Goal: Information Seeking & Learning: Learn about a topic

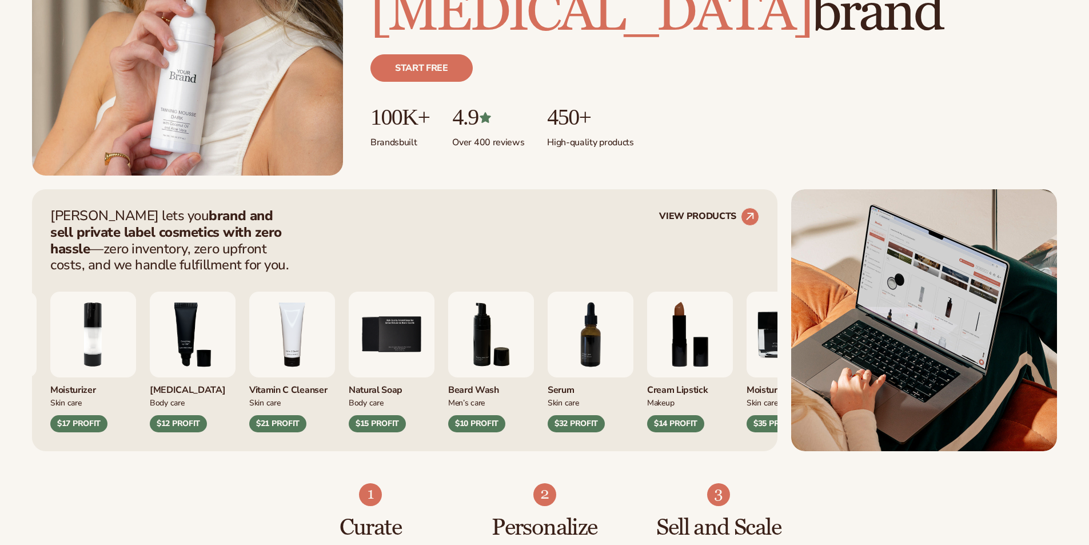
scroll to position [514, 0]
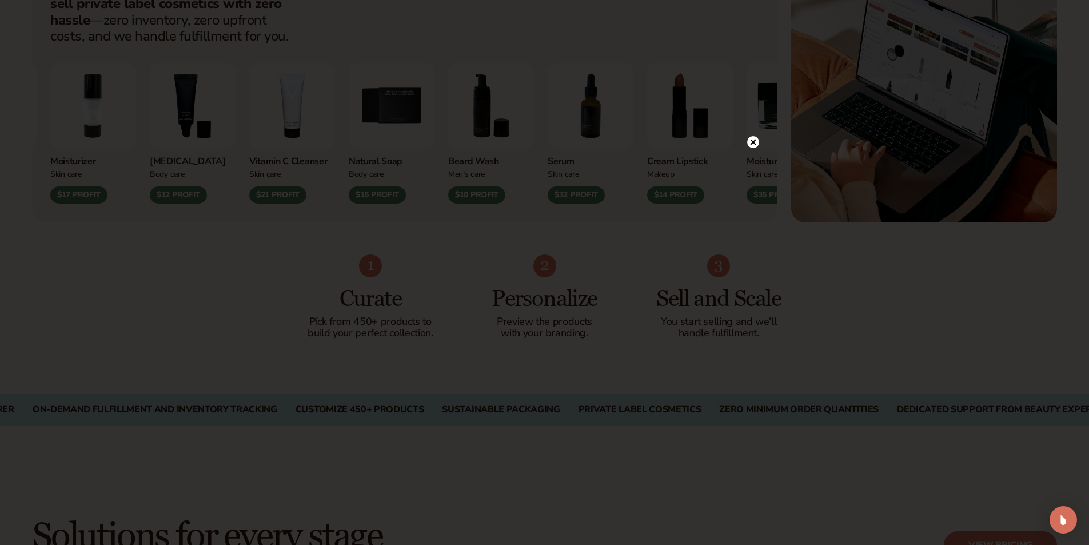
click at [752, 143] on icon at bounding box center [753, 142] width 6 height 6
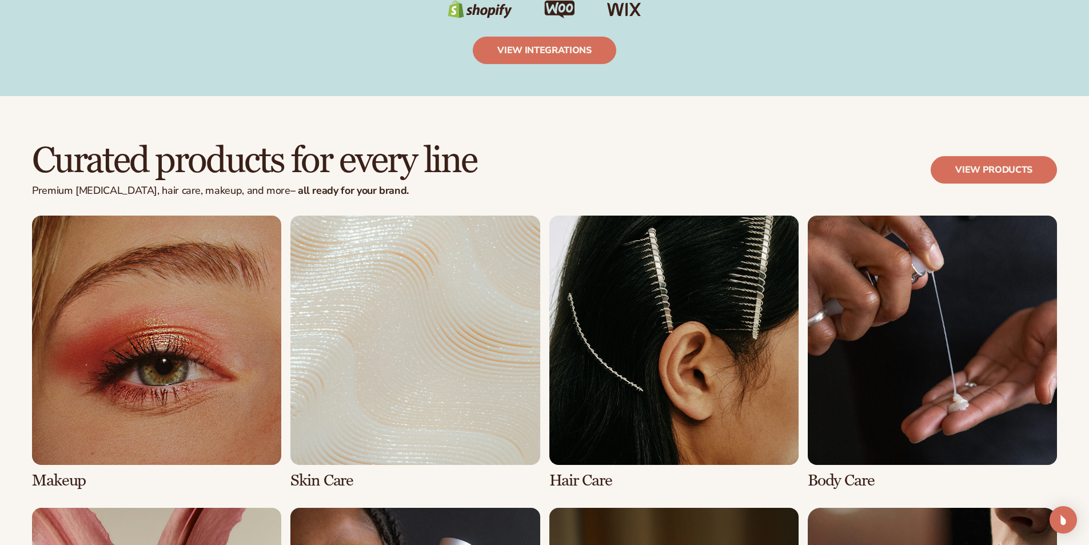
scroll to position [2343, 0]
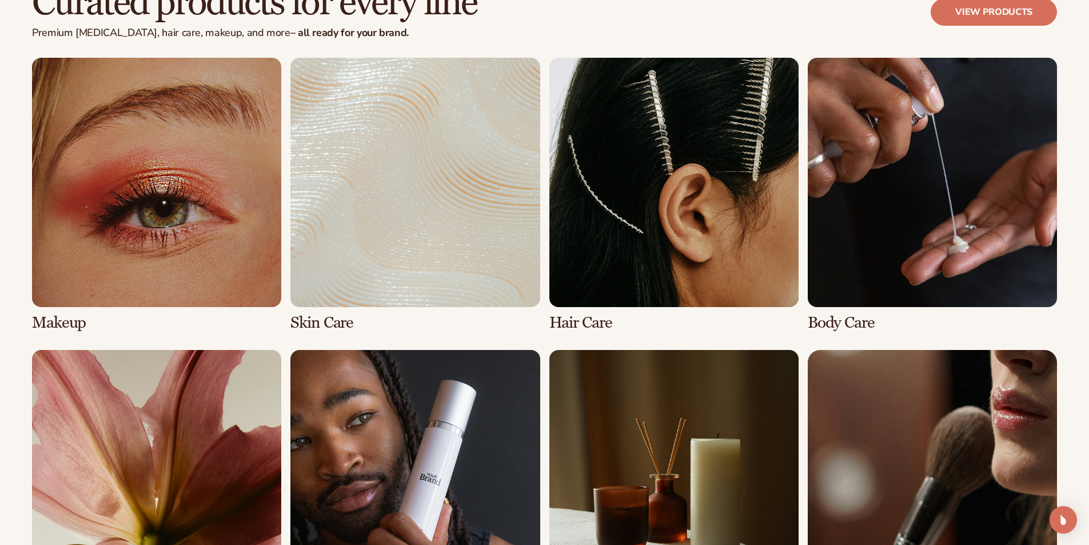
click at [133, 262] on link "1 / 8" at bounding box center [156, 195] width 249 height 274
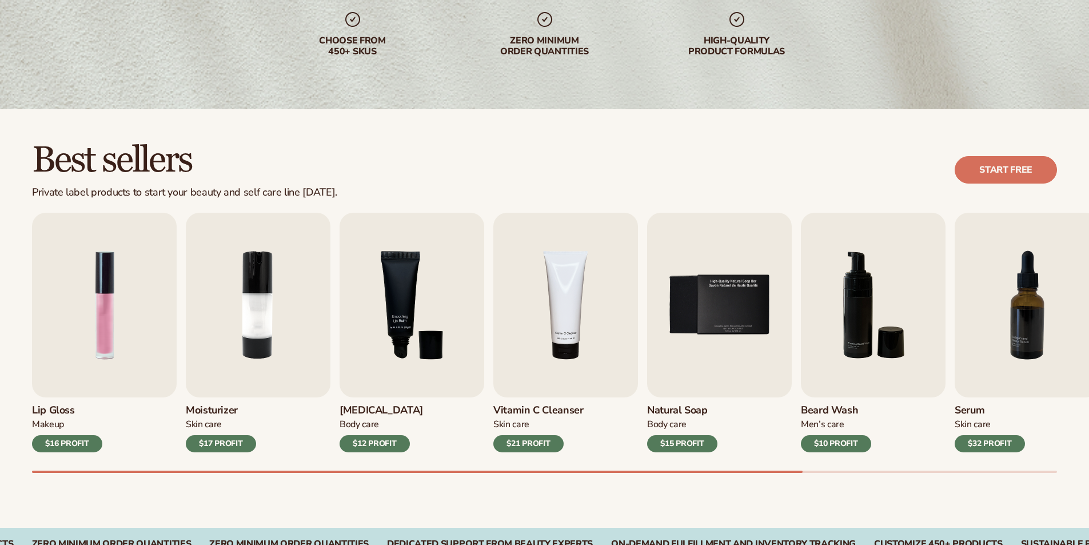
scroll to position [286, 0]
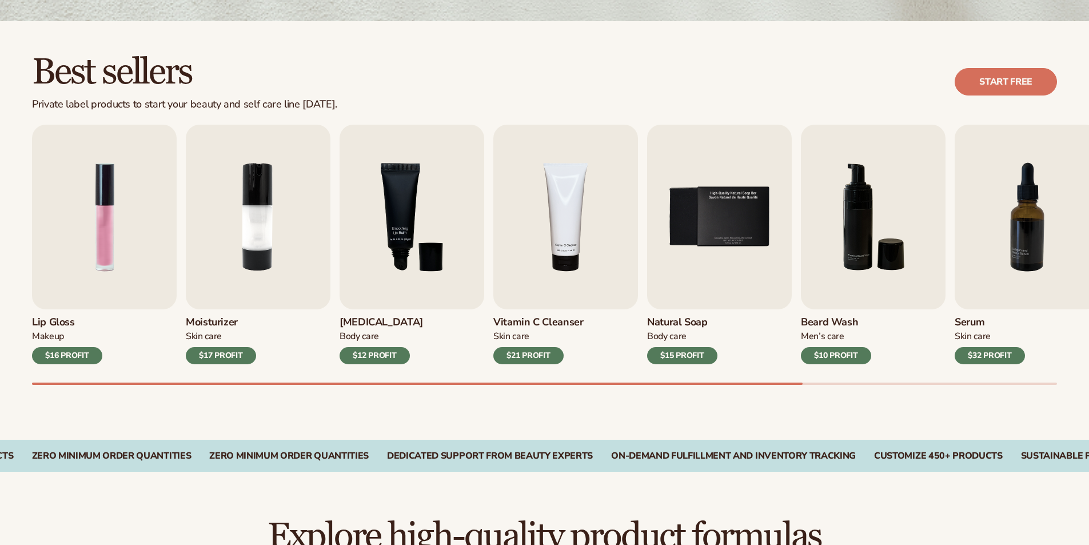
click at [537, 359] on div "$21 PROFIT" at bounding box center [528, 355] width 70 height 17
click at [565, 253] on img "4 / 9" at bounding box center [565, 217] width 145 height 185
click at [558, 235] on img "4 / 9" at bounding box center [565, 217] width 145 height 185
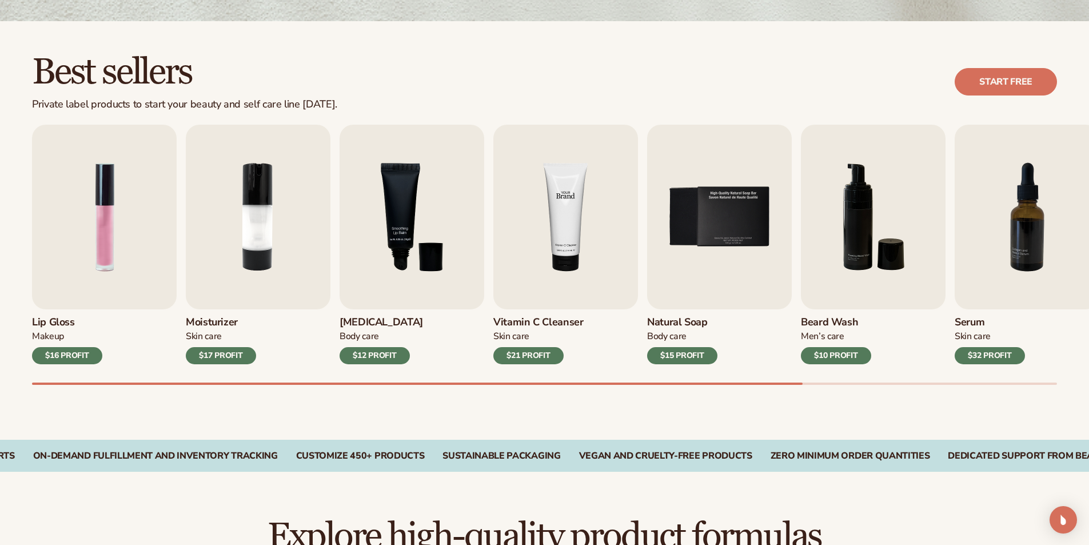
click at [558, 235] on img "4 / 9" at bounding box center [565, 217] width 145 height 185
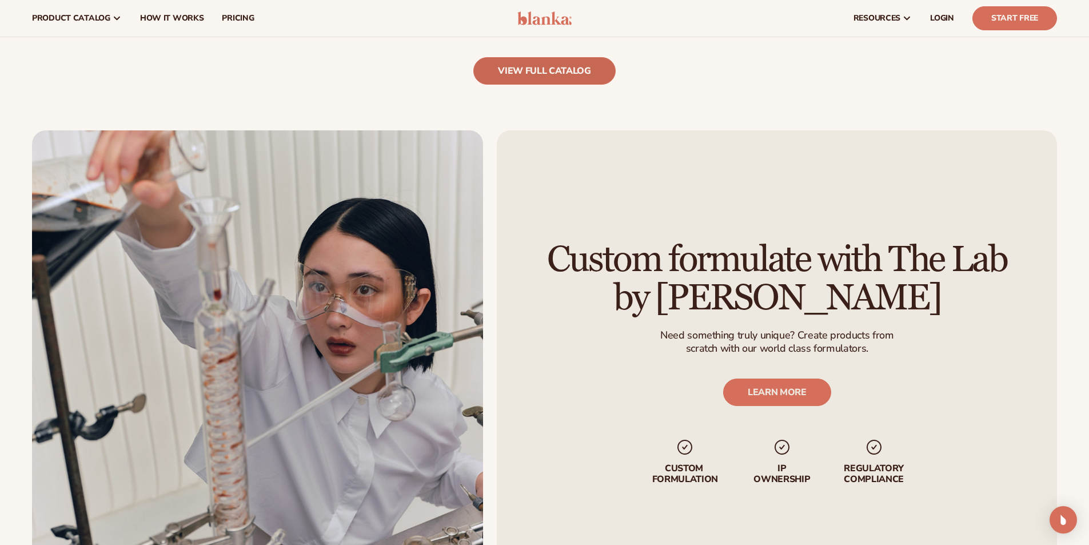
scroll to position [1143, 0]
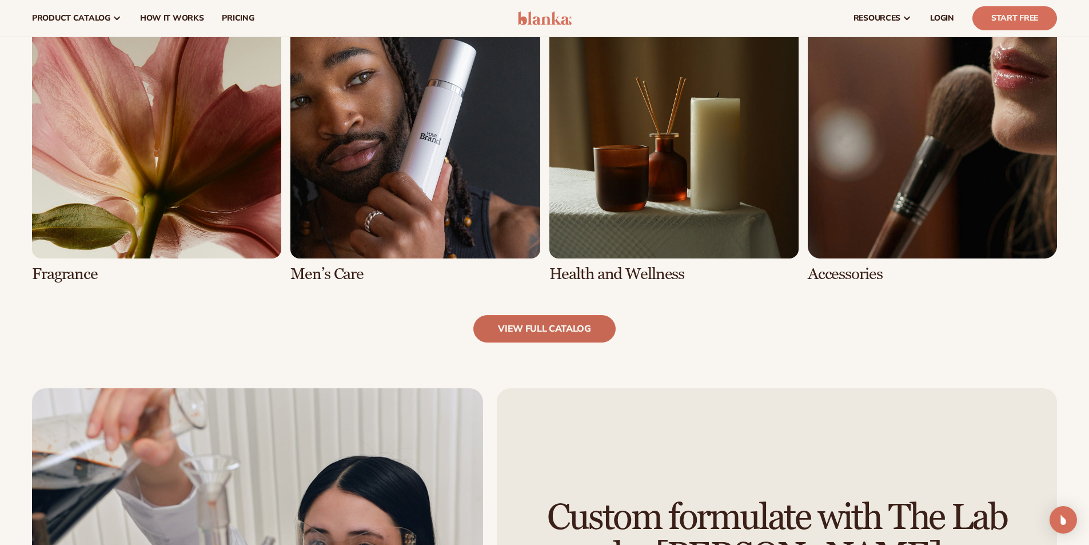
click at [542, 329] on link "view full catalog" at bounding box center [544, 328] width 142 height 27
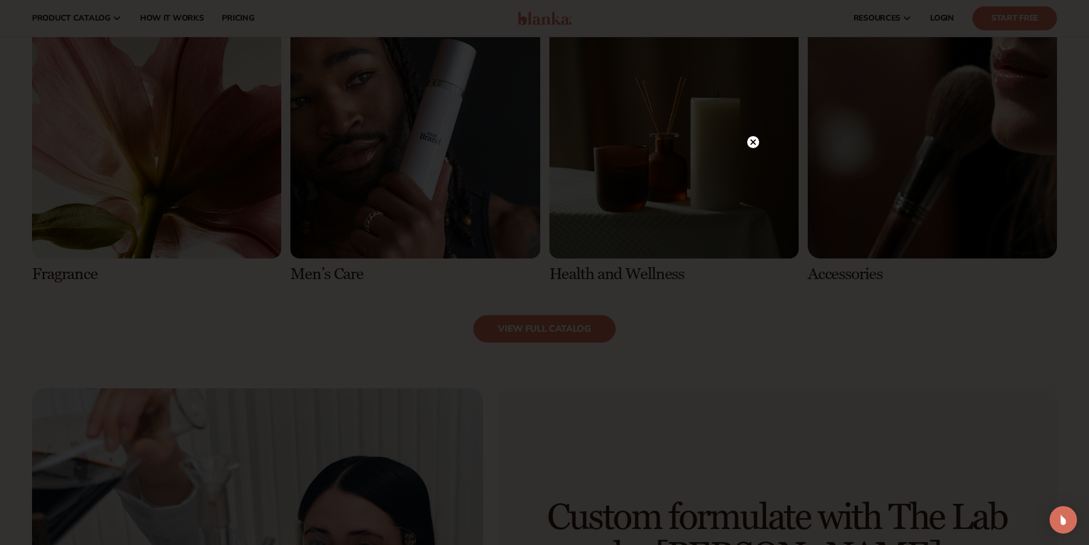
click at [753, 141] on circle at bounding box center [753, 142] width 12 height 12
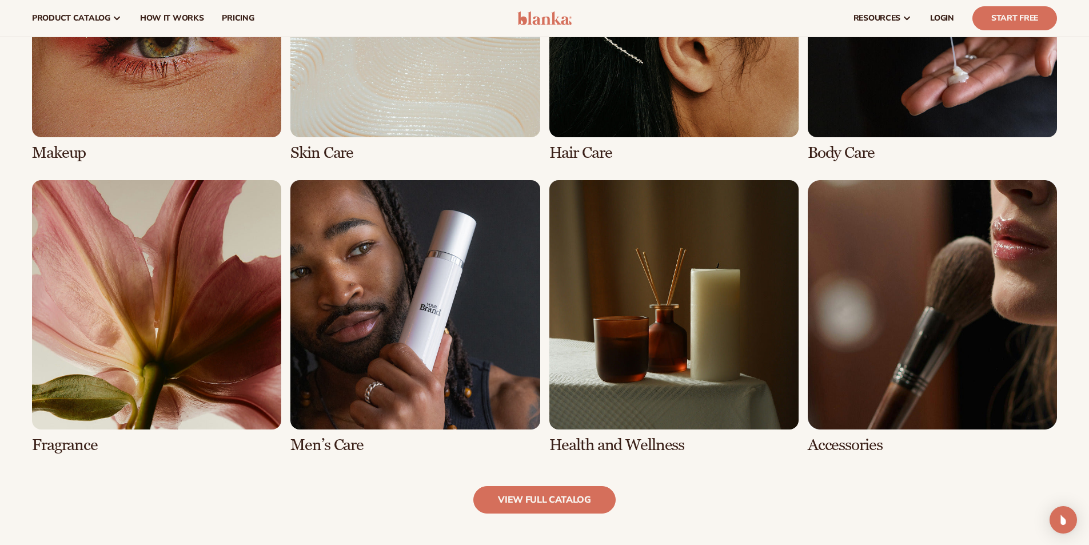
scroll to position [857, 0]
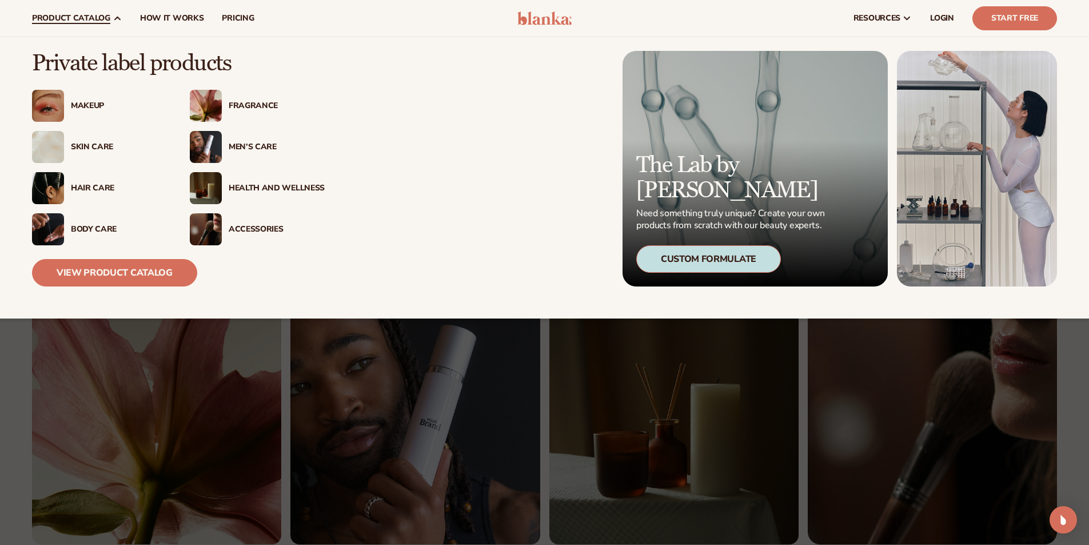
click at [104, 146] on div "Skin Care" at bounding box center [119, 147] width 96 height 10
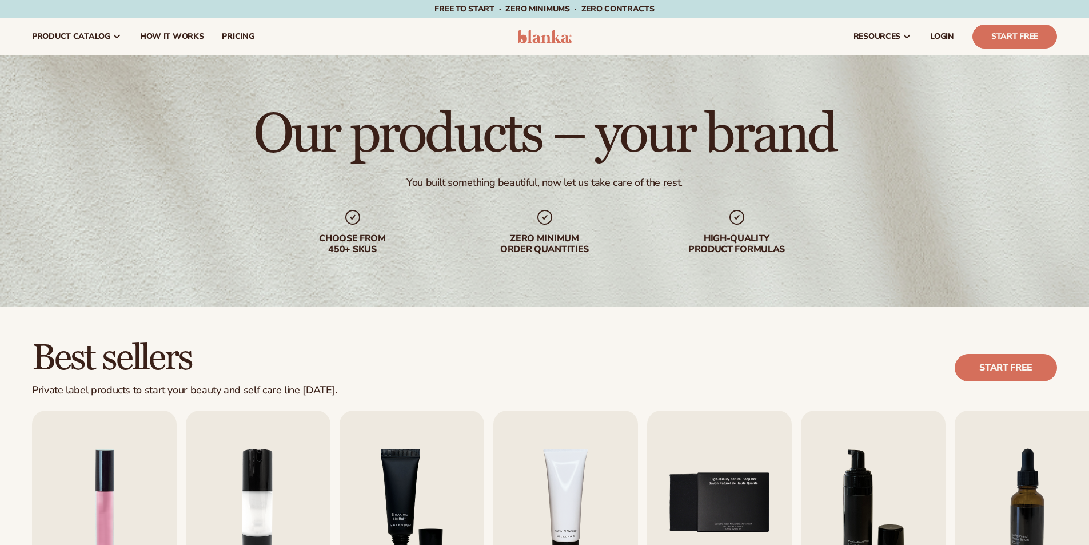
scroll to position [229, 0]
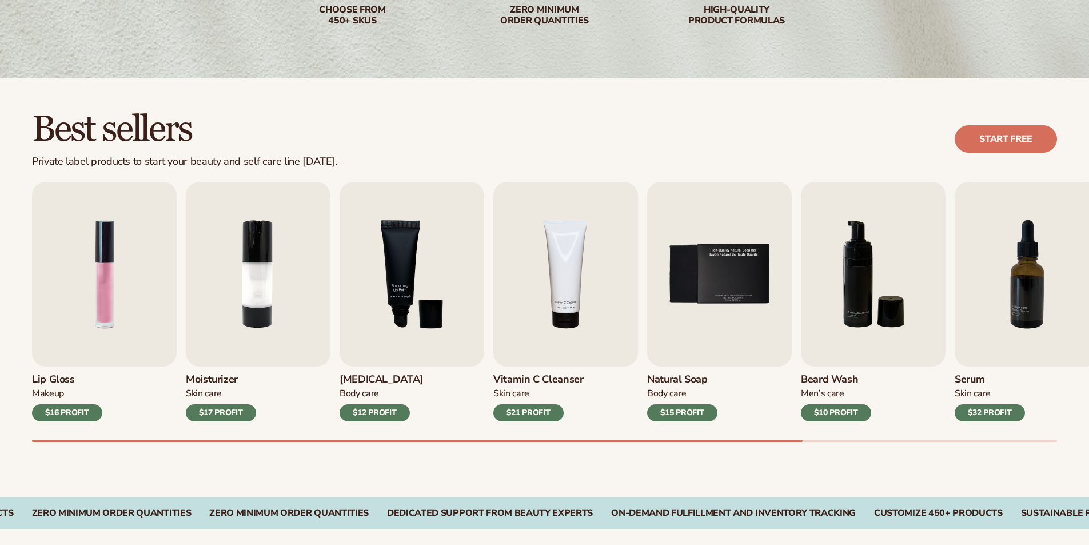
click at [410, 287] on img "3 / 9" at bounding box center [411, 274] width 145 height 185
click at [373, 407] on div "$12 PROFIT" at bounding box center [374, 412] width 70 height 17
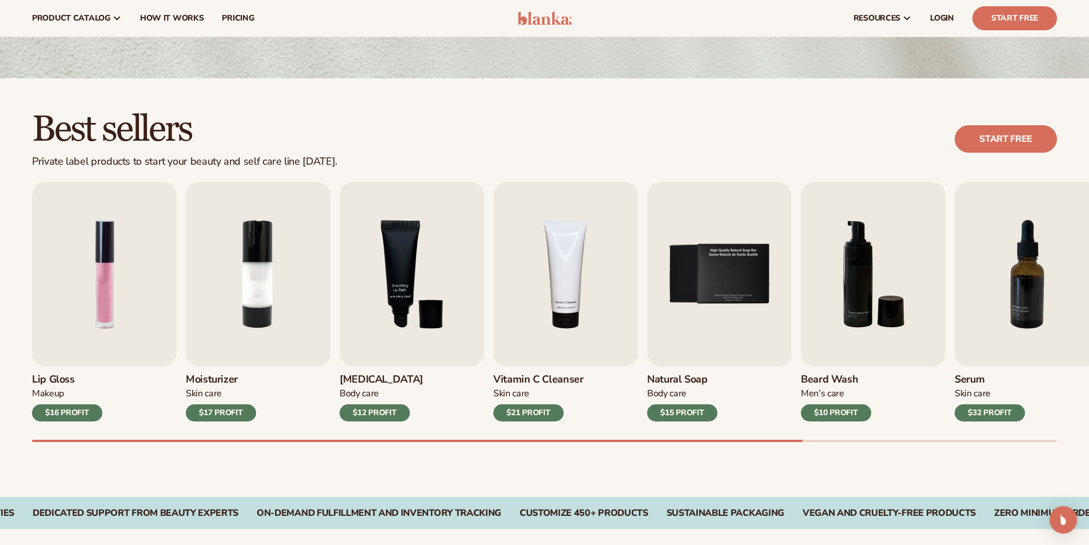
scroll to position [0, 0]
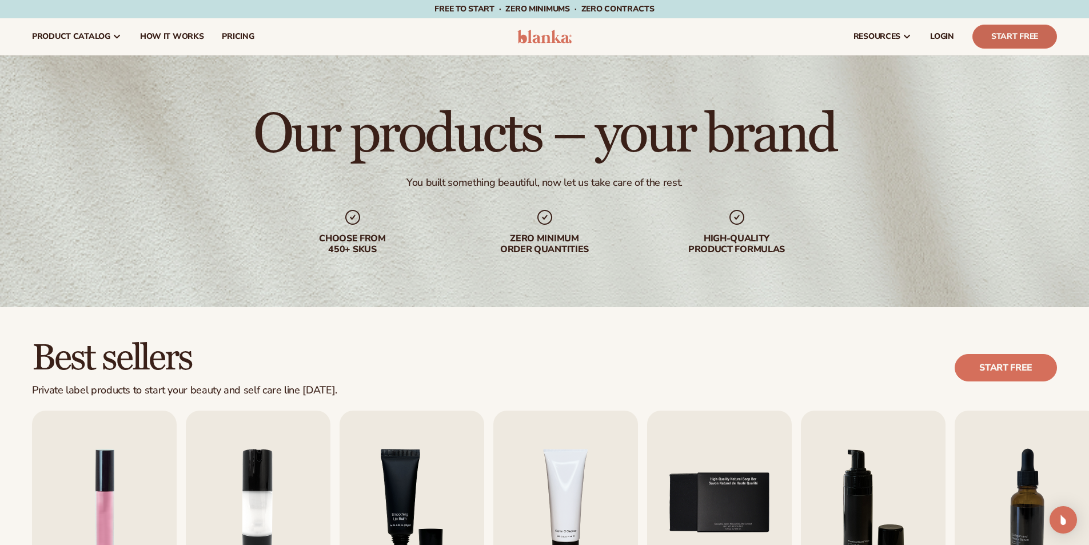
click at [1013, 39] on link "Start Free" at bounding box center [1014, 37] width 85 height 24
